Goal: Task Accomplishment & Management: Complete application form

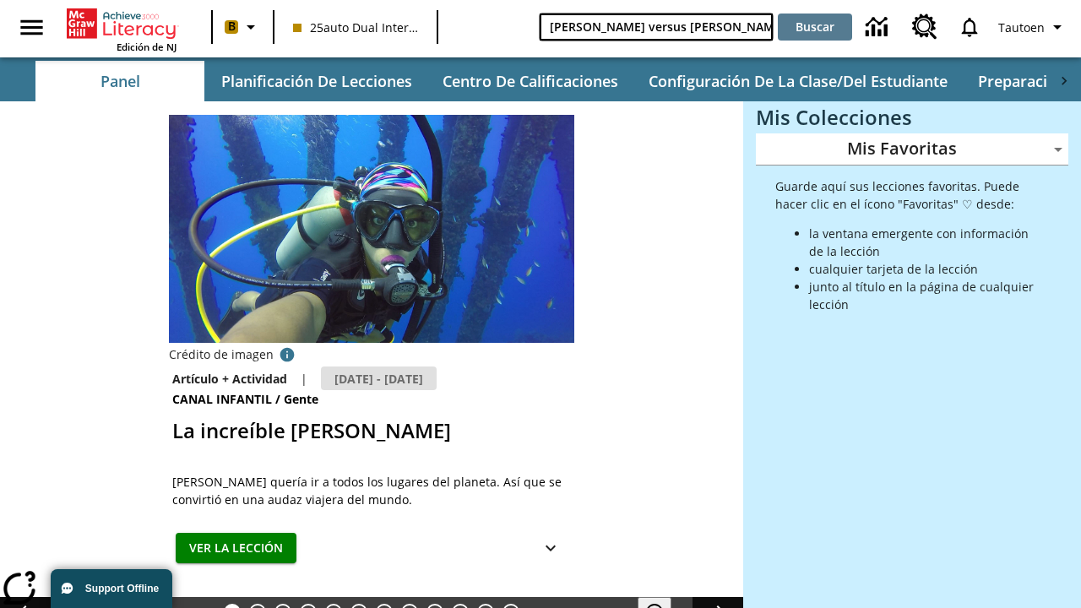
type input "[PERSON_NAME] versus [PERSON_NAME]"
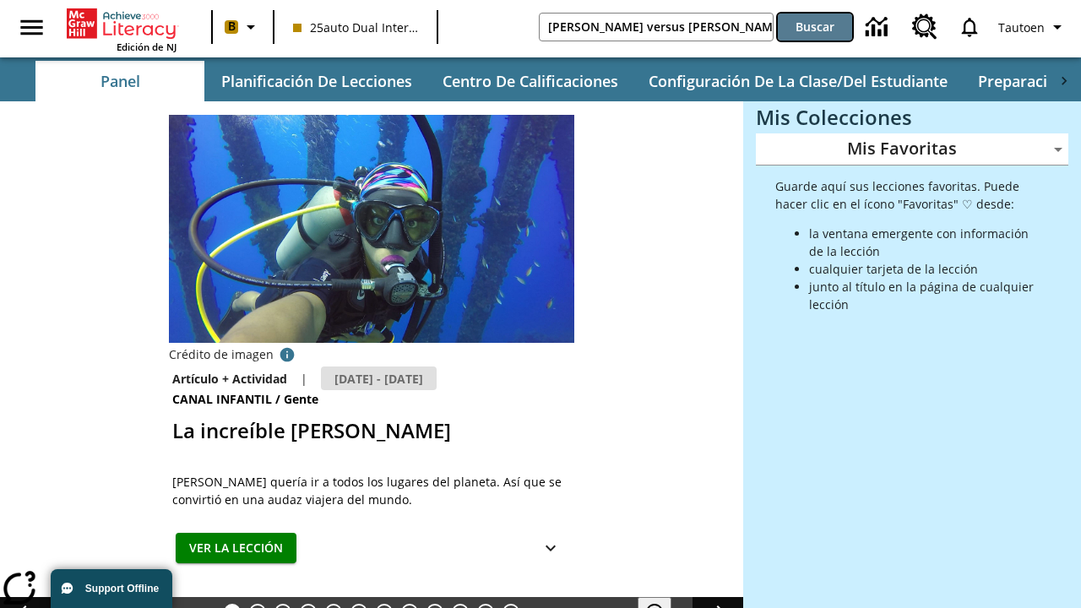
click at [815, 27] on button "Buscar" at bounding box center [815, 27] width 74 height 27
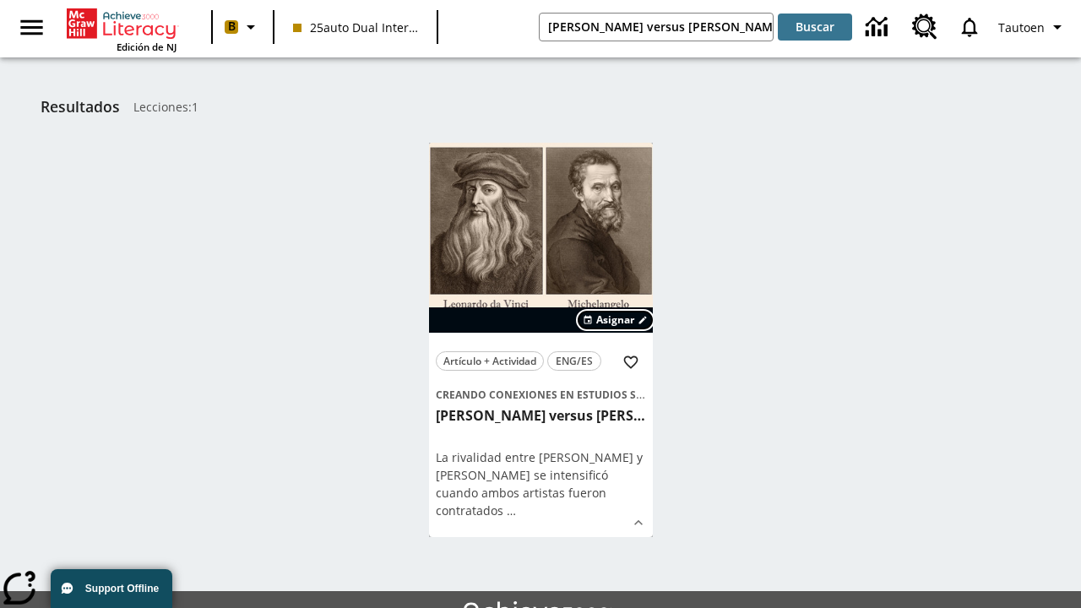
click at [616, 320] on span "Asignar" at bounding box center [615, 319] width 38 height 15
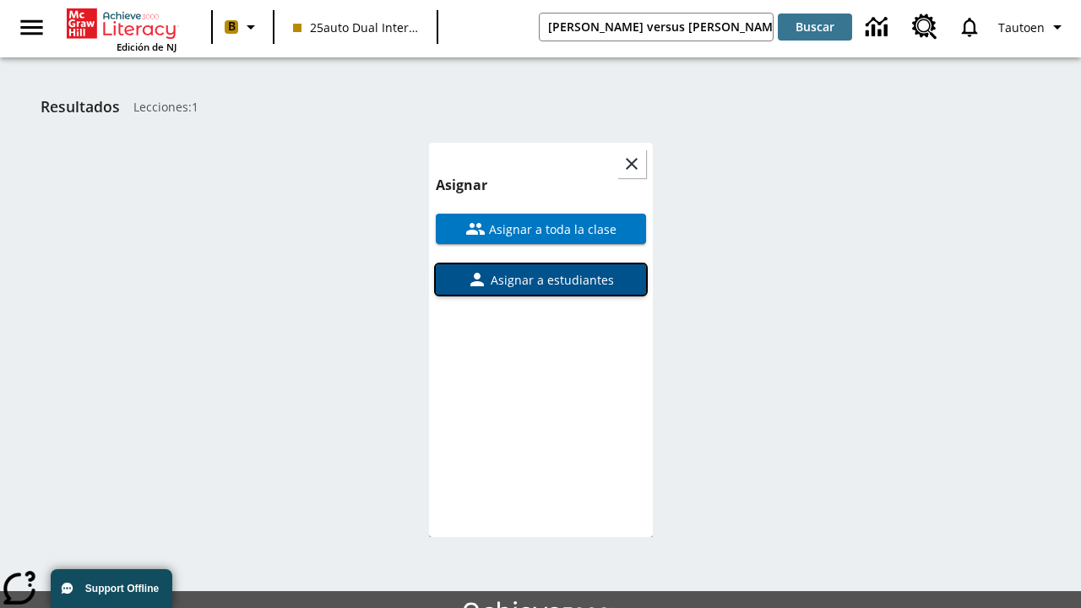
click at [541, 271] on span "Asignar a estudiantes" at bounding box center [550, 280] width 127 height 18
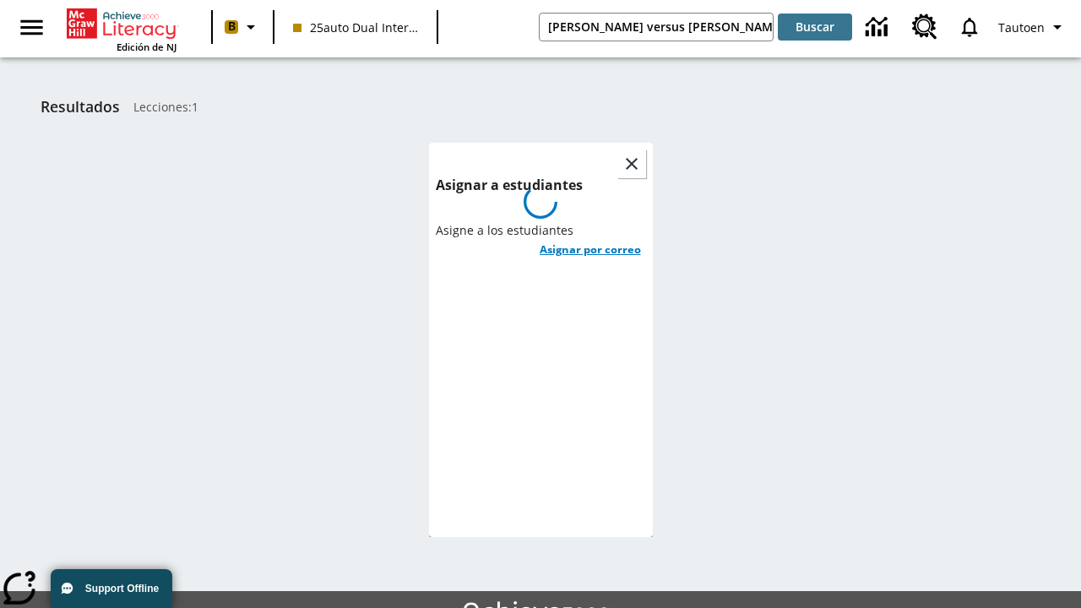
scroll to position [92, 0]
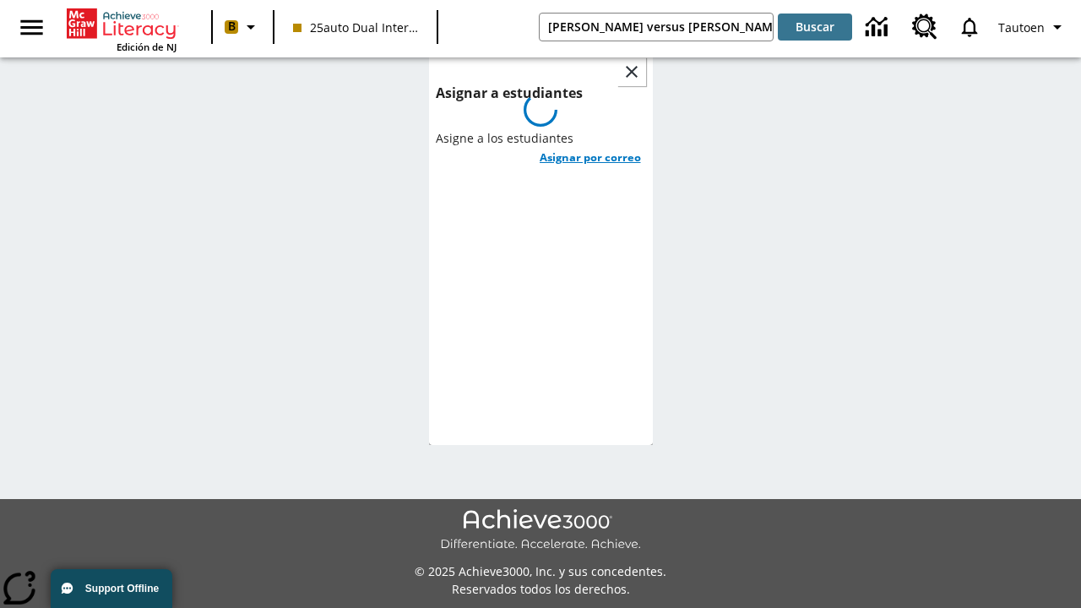
click at [590, 148] on h6 "Asignar por correo" at bounding box center [590, 157] width 101 height 19
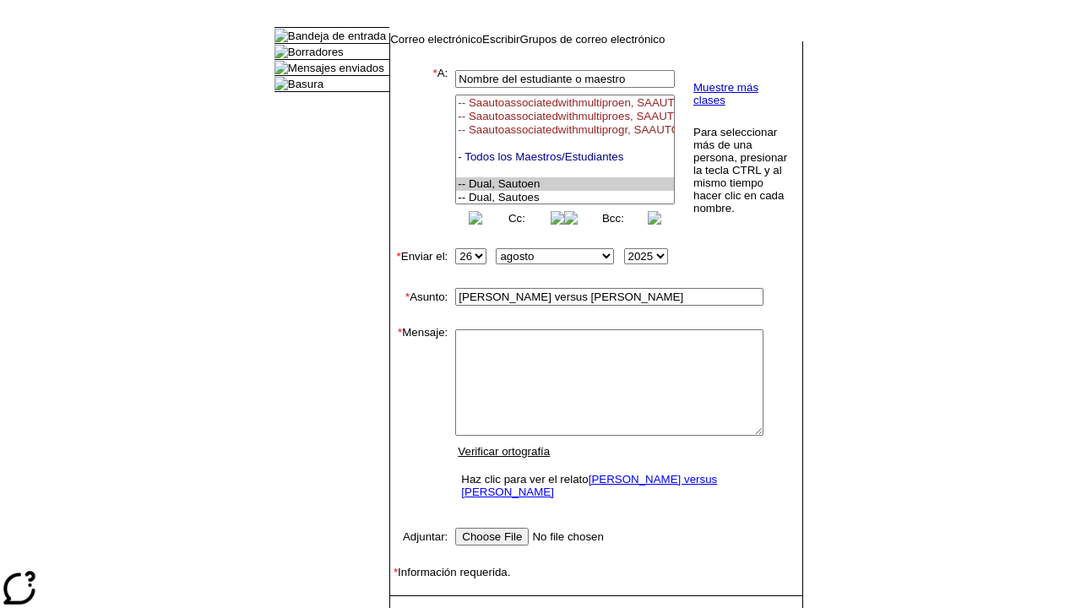
select select "U,21476361,1"
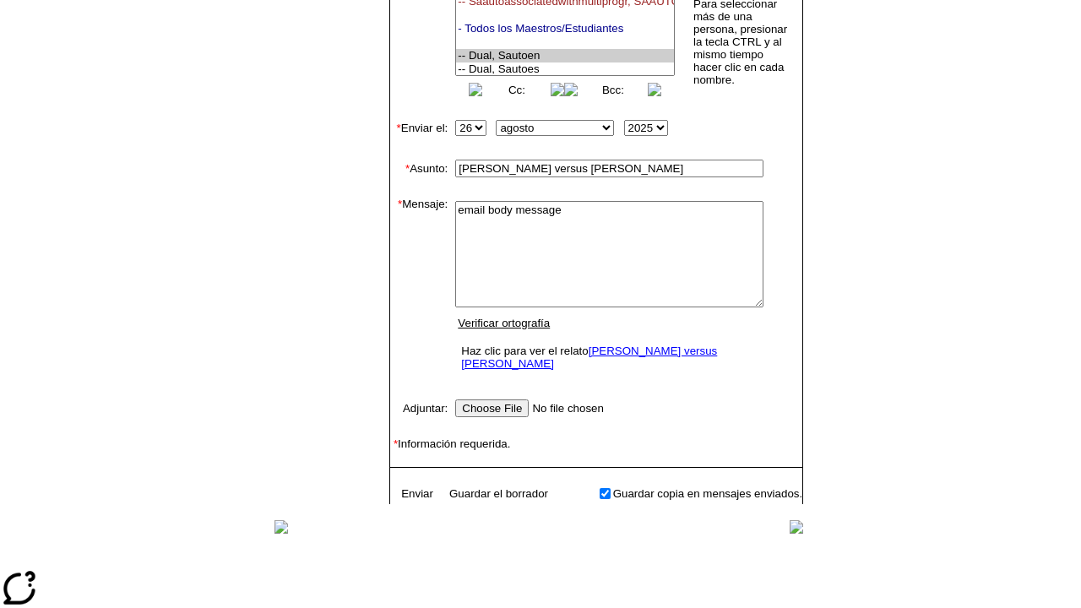
scroll to position [215, 0]
type textarea "email body message"
click at [409, 487] on link "Enviar" at bounding box center [417, 493] width 32 height 13
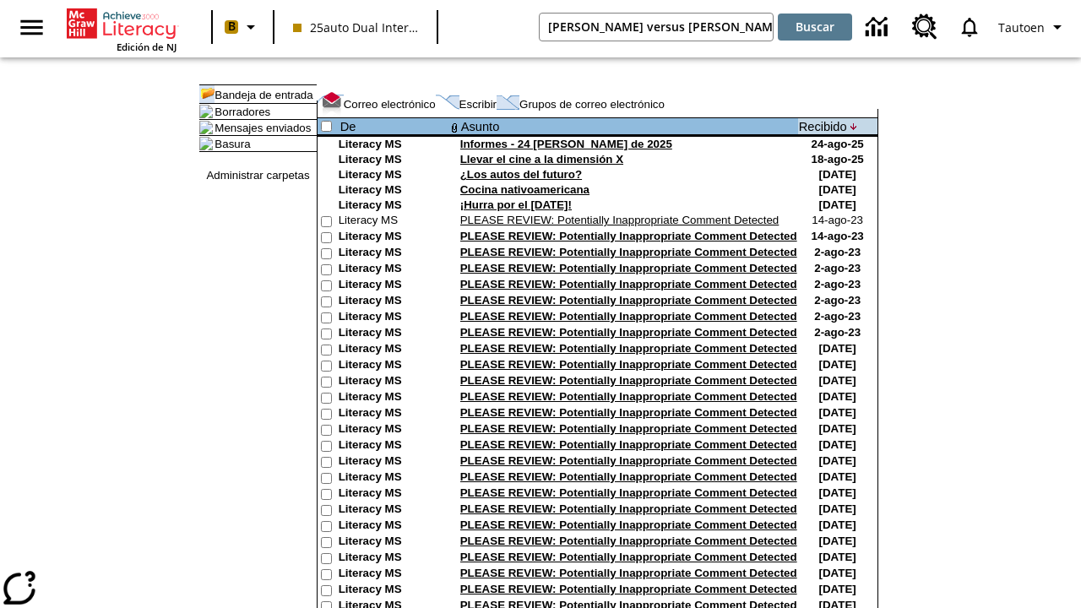
type input "[PERSON_NAME] versus [PERSON_NAME]"
click at [815, 27] on button "Buscar" at bounding box center [815, 27] width 74 height 27
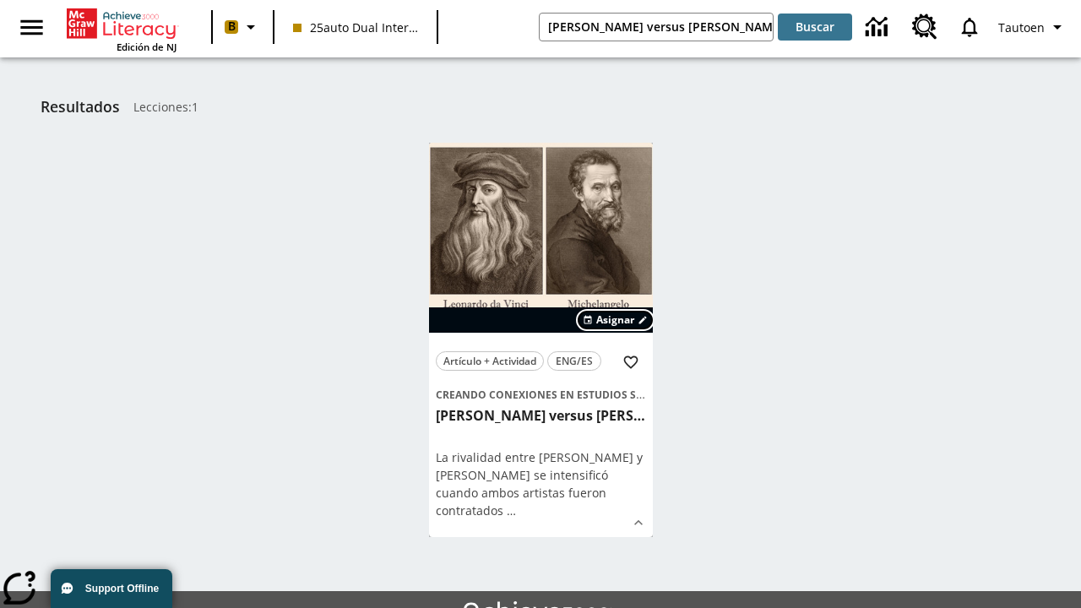
click at [616, 320] on span "Asignar" at bounding box center [615, 319] width 38 height 15
